Goal: Information Seeking & Learning: Learn about a topic

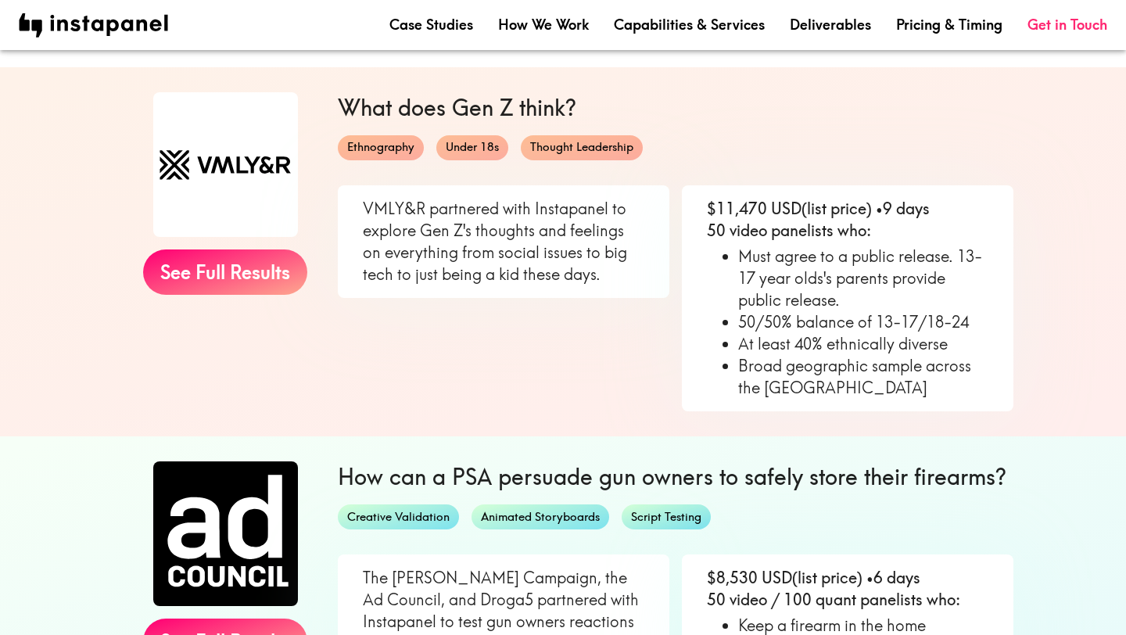
scroll to position [142, 0]
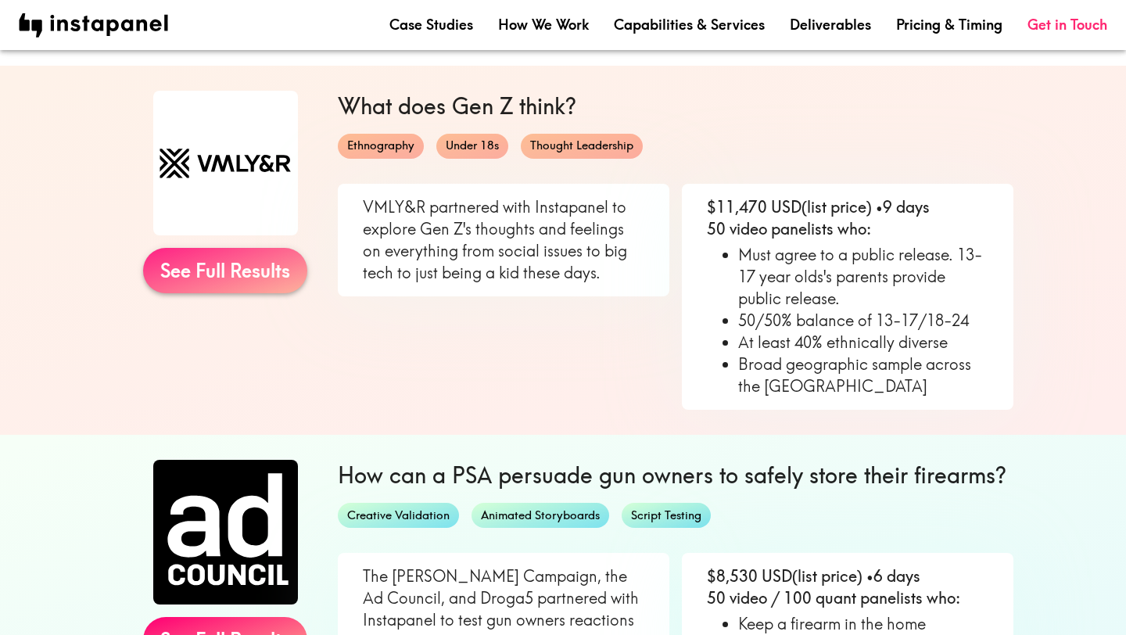
click at [225, 287] on link "See Full Results" at bounding box center [225, 270] width 164 height 45
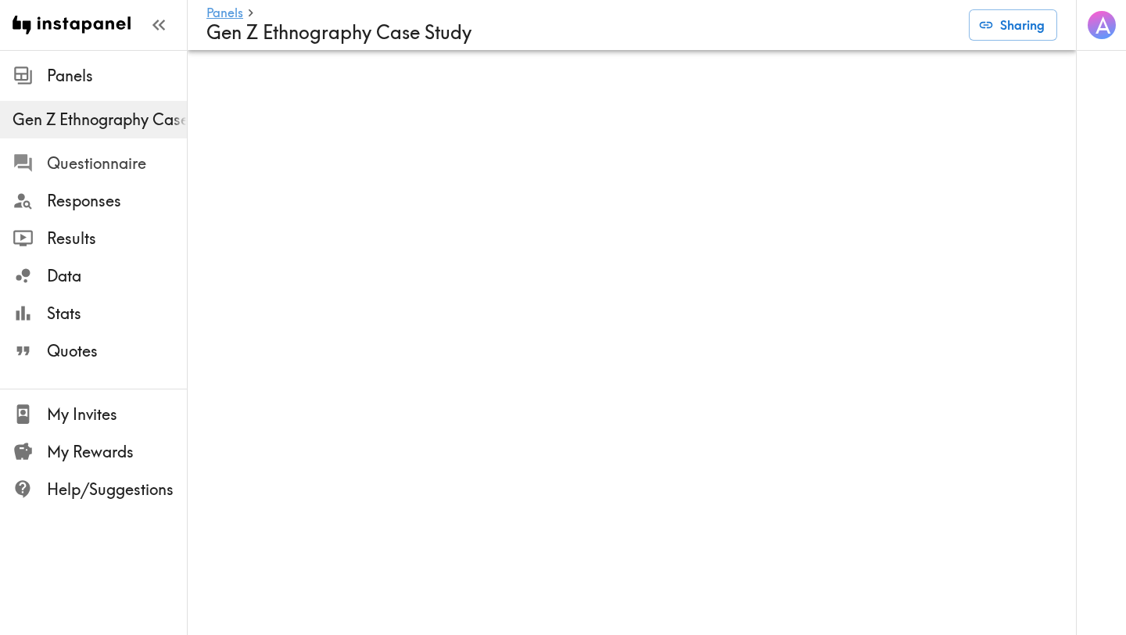
click at [117, 167] on span "Questionnaire" at bounding box center [117, 164] width 140 height 22
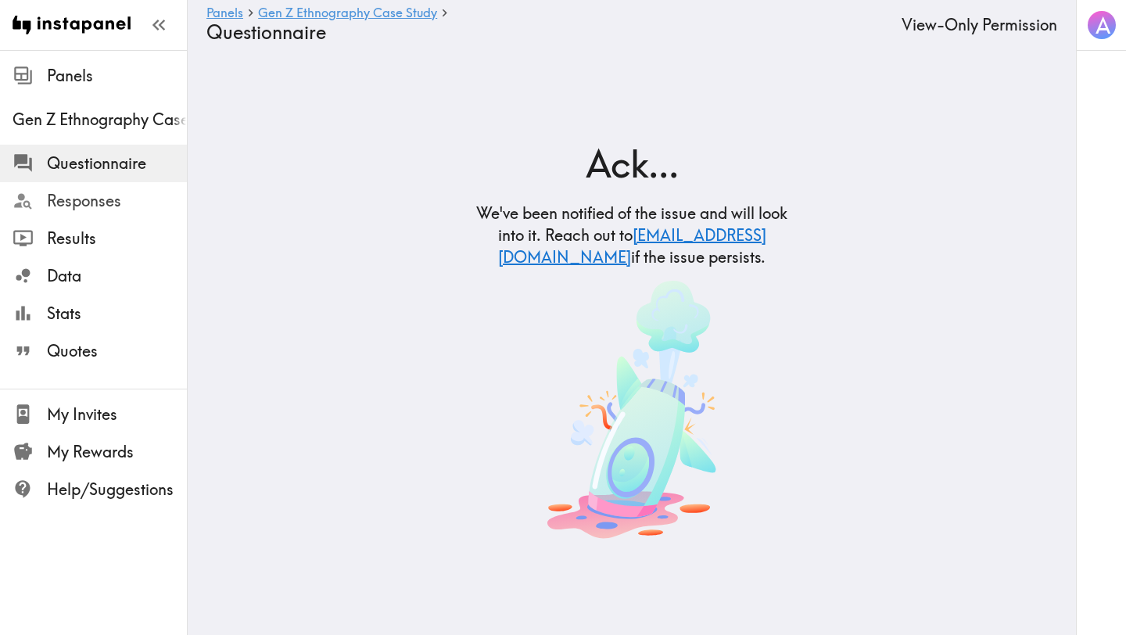
click at [98, 197] on span "Responses" at bounding box center [117, 201] width 140 height 22
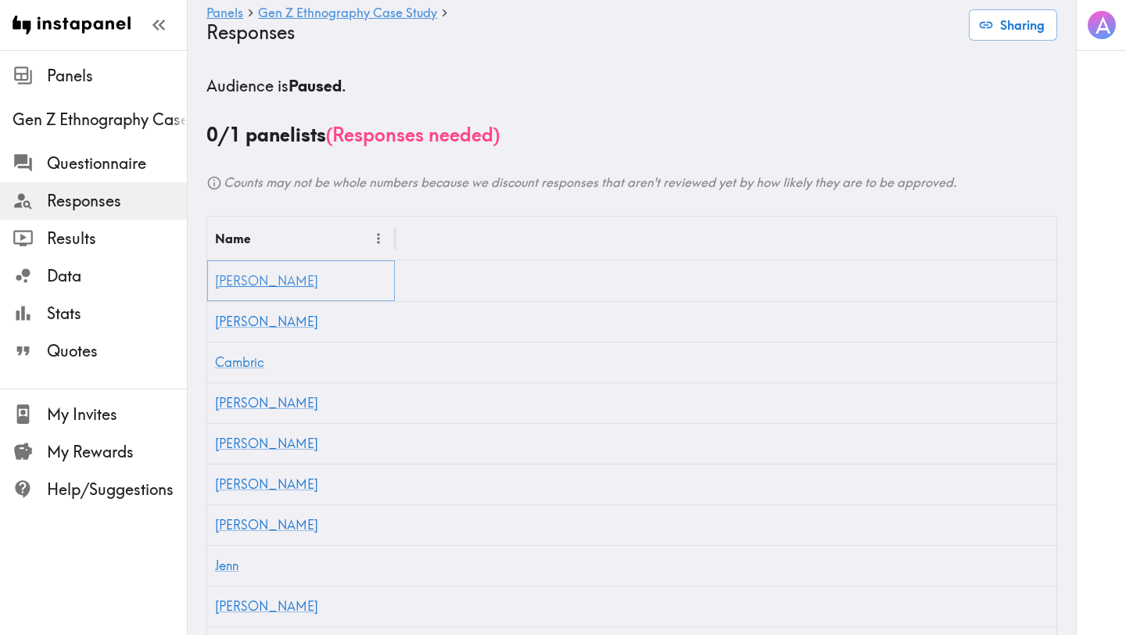
click at [224, 285] on link "[PERSON_NAME]" at bounding box center [266, 281] width 103 height 16
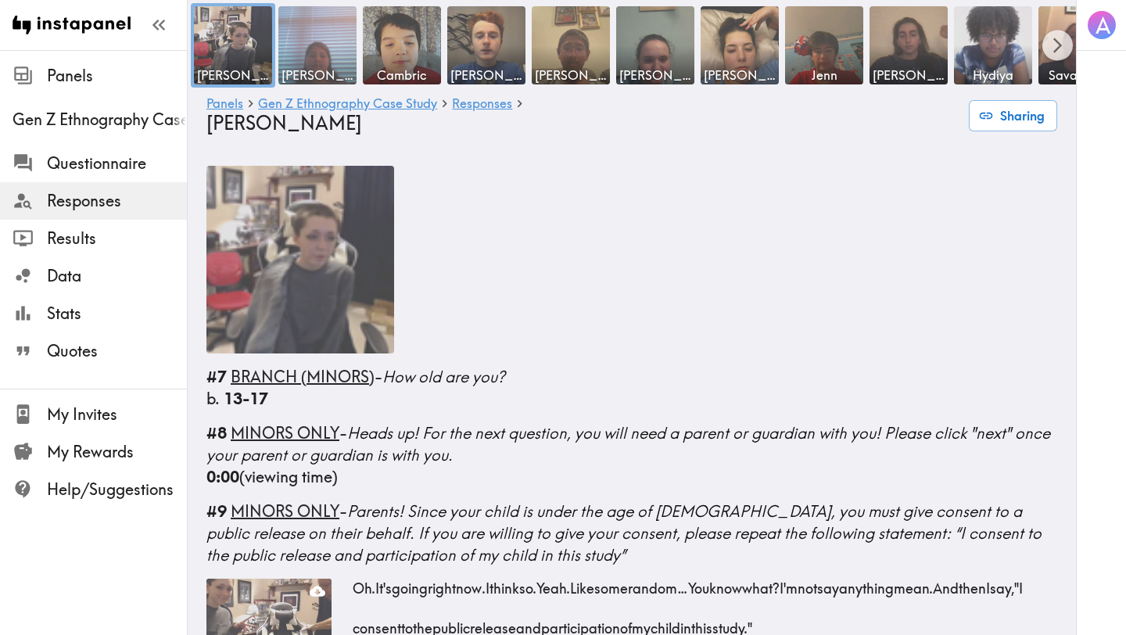
click at [311, 57] on img at bounding box center [318, 46] width 82 height 82
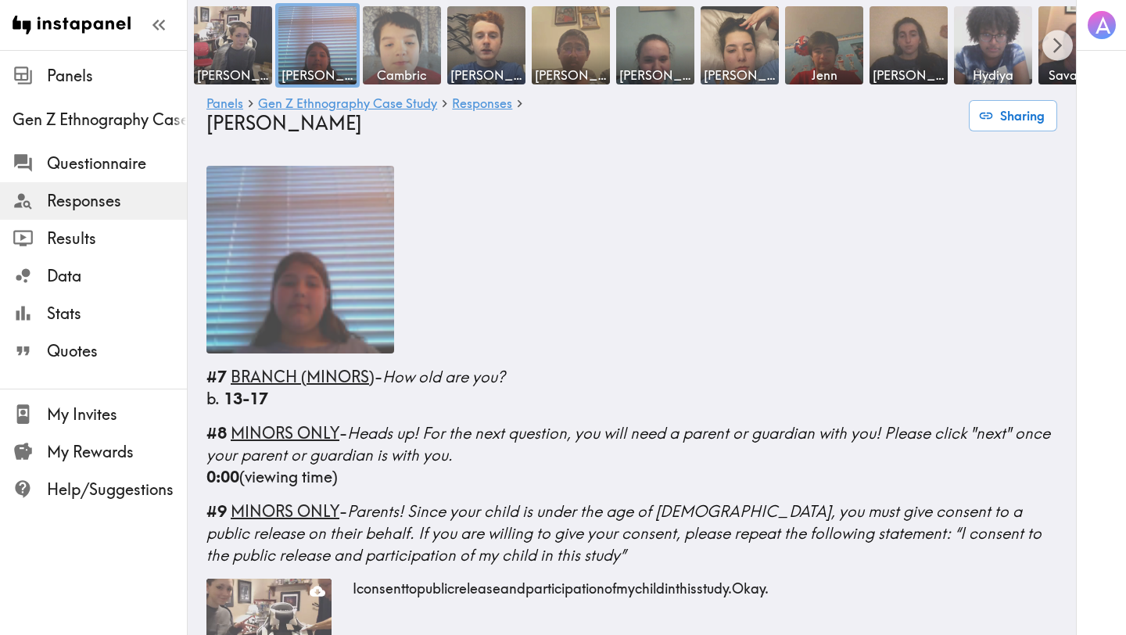
click at [406, 64] on img at bounding box center [402, 46] width 82 height 82
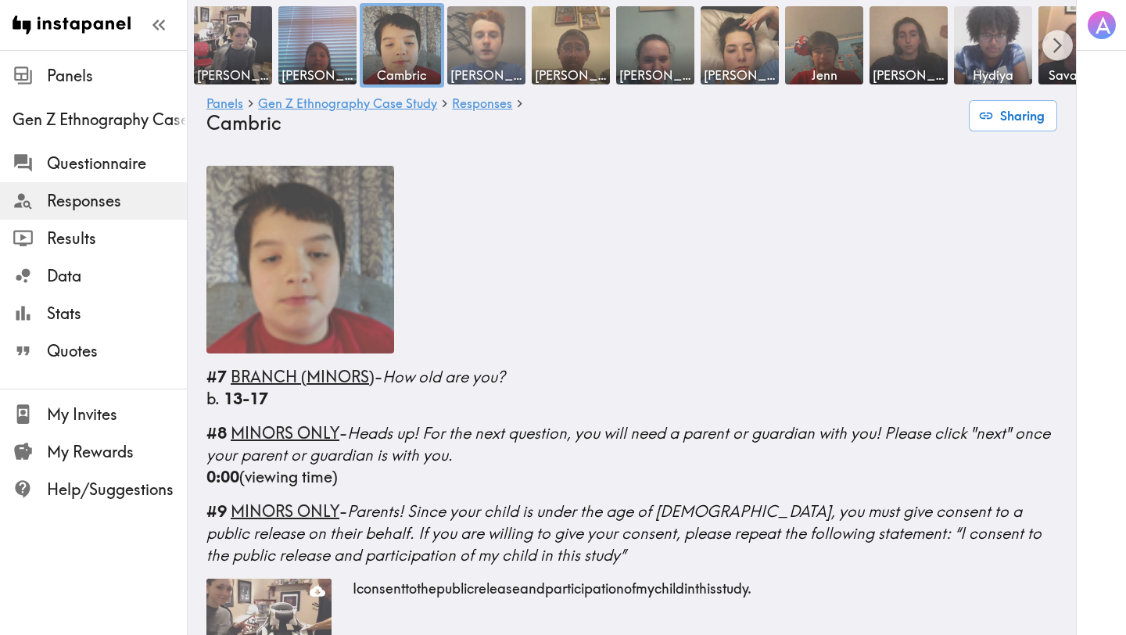
click at [459, 58] on img at bounding box center [487, 46] width 82 height 82
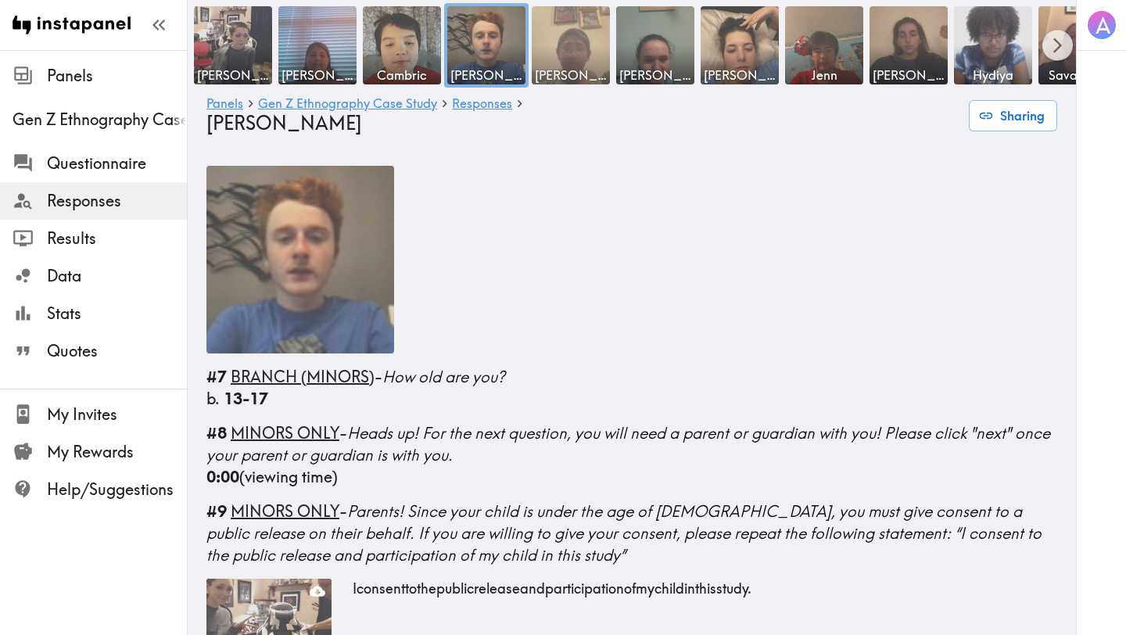
click at [551, 60] on img at bounding box center [571, 46] width 82 height 82
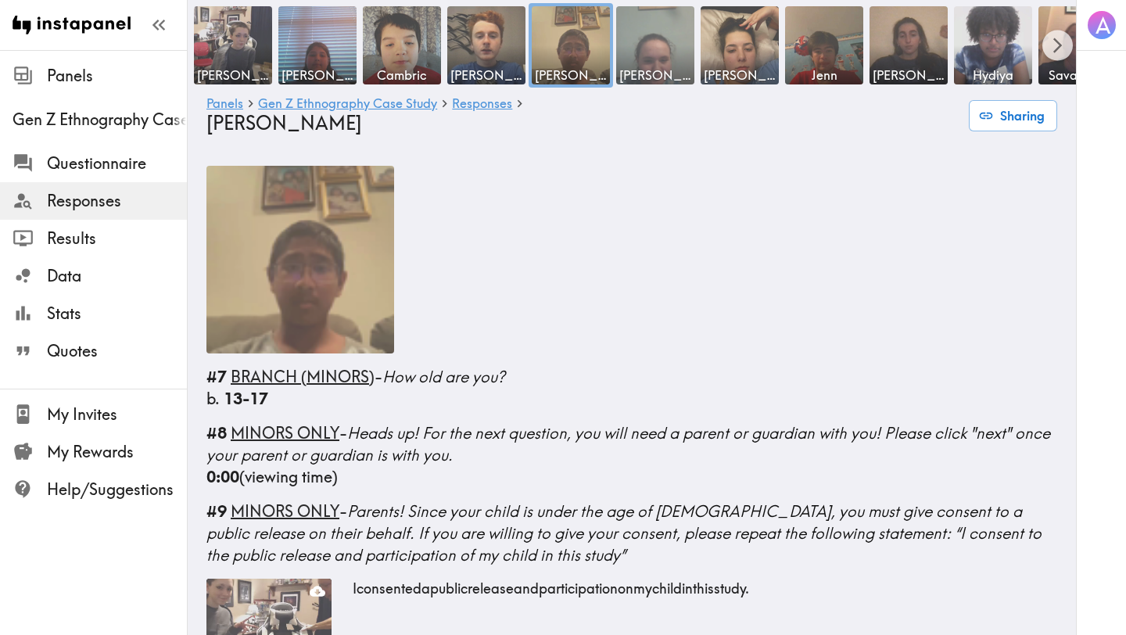
click at [646, 66] on span "[PERSON_NAME]" at bounding box center [656, 74] width 72 height 17
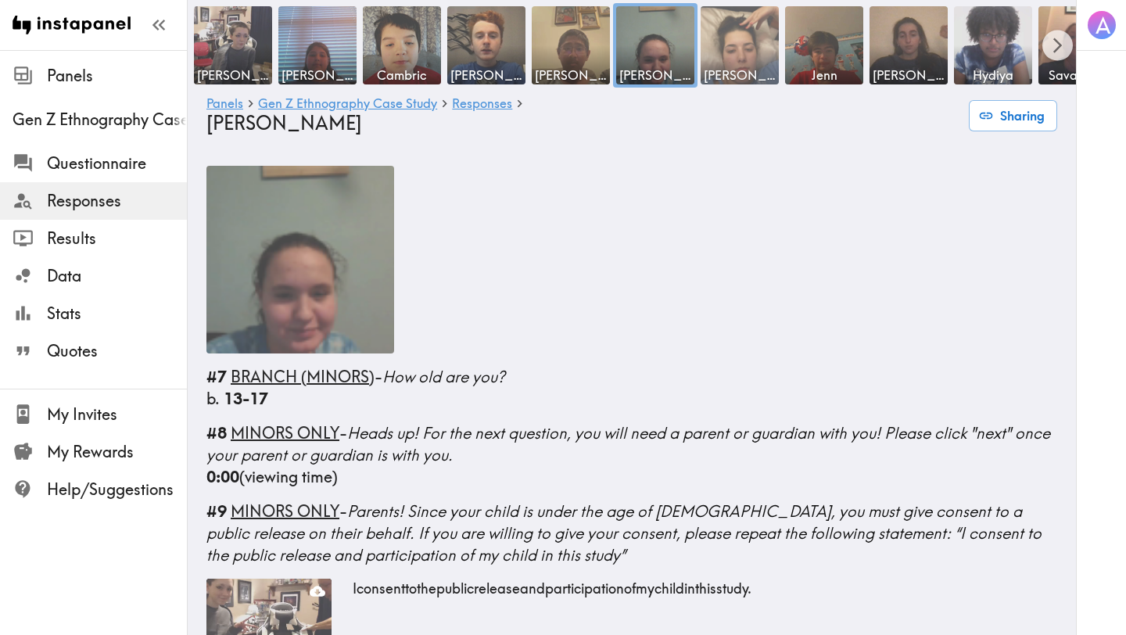
click at [744, 62] on img at bounding box center [740, 46] width 82 height 82
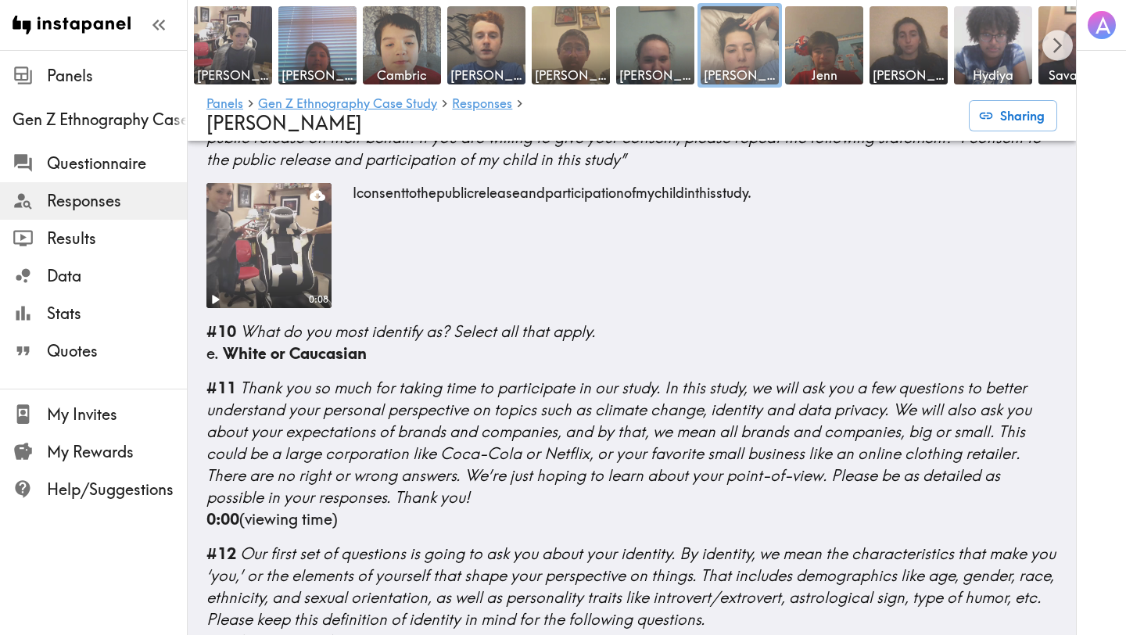
scroll to position [397, 0]
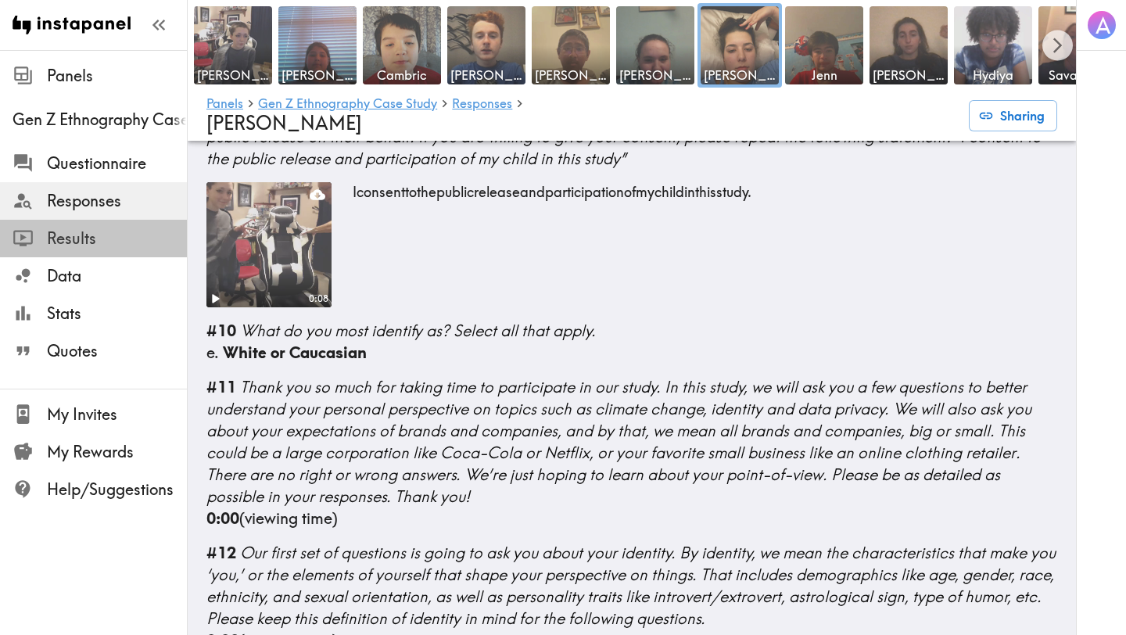
click at [106, 245] on span "Results" at bounding box center [117, 239] width 140 height 22
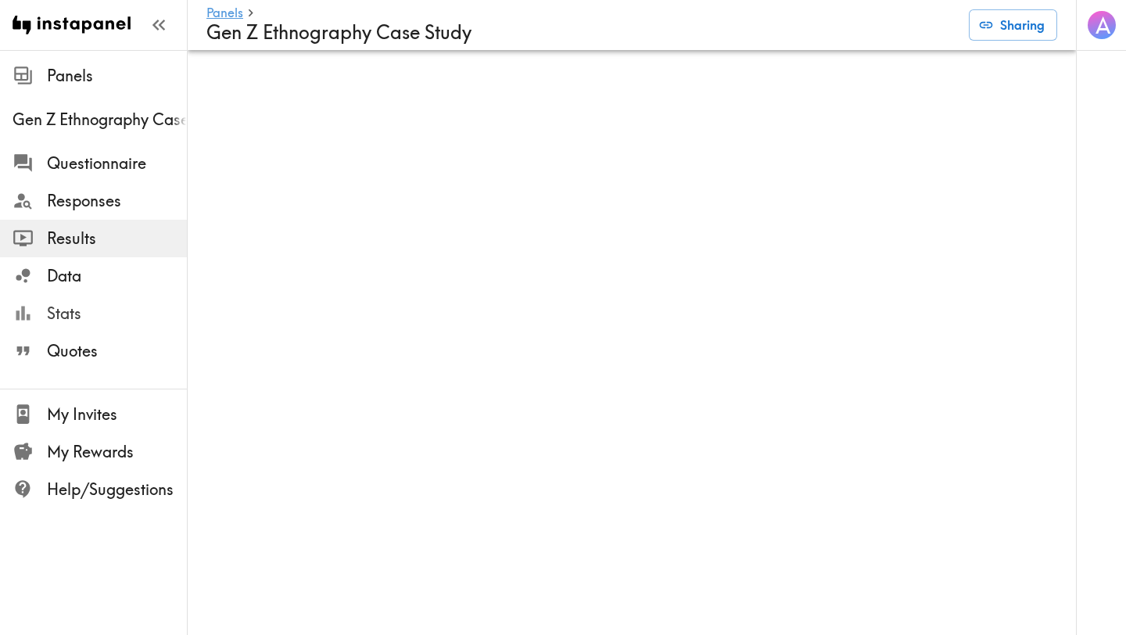
click at [77, 318] on span "Stats" at bounding box center [117, 314] width 140 height 22
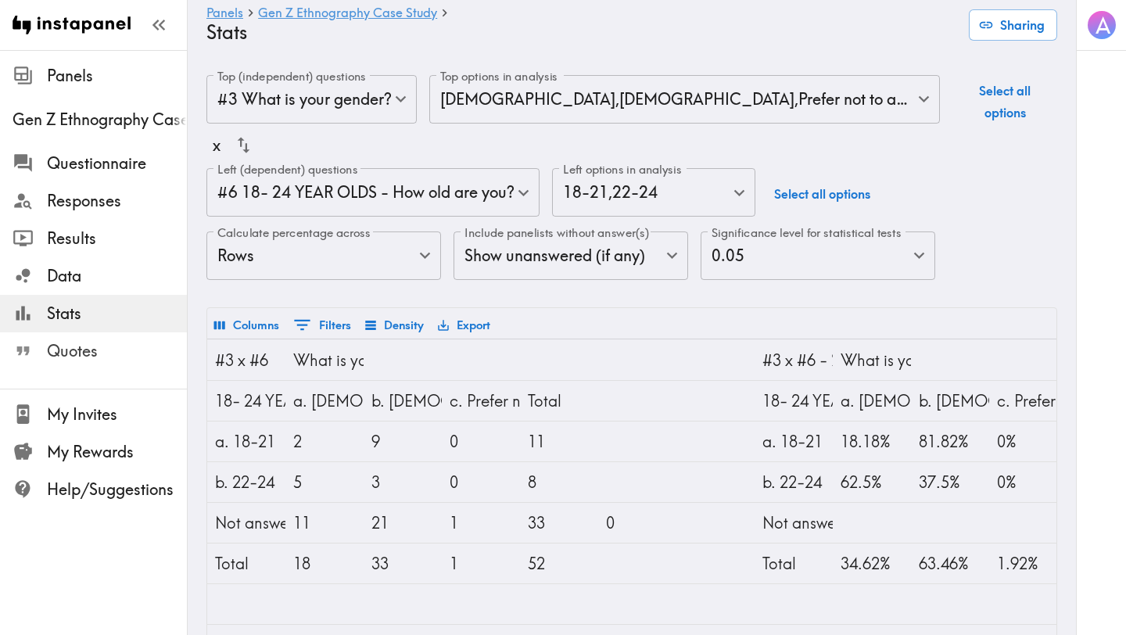
click at [94, 353] on span "Quotes" at bounding box center [117, 351] width 140 height 22
